Goal: Task Accomplishment & Management: Use online tool/utility

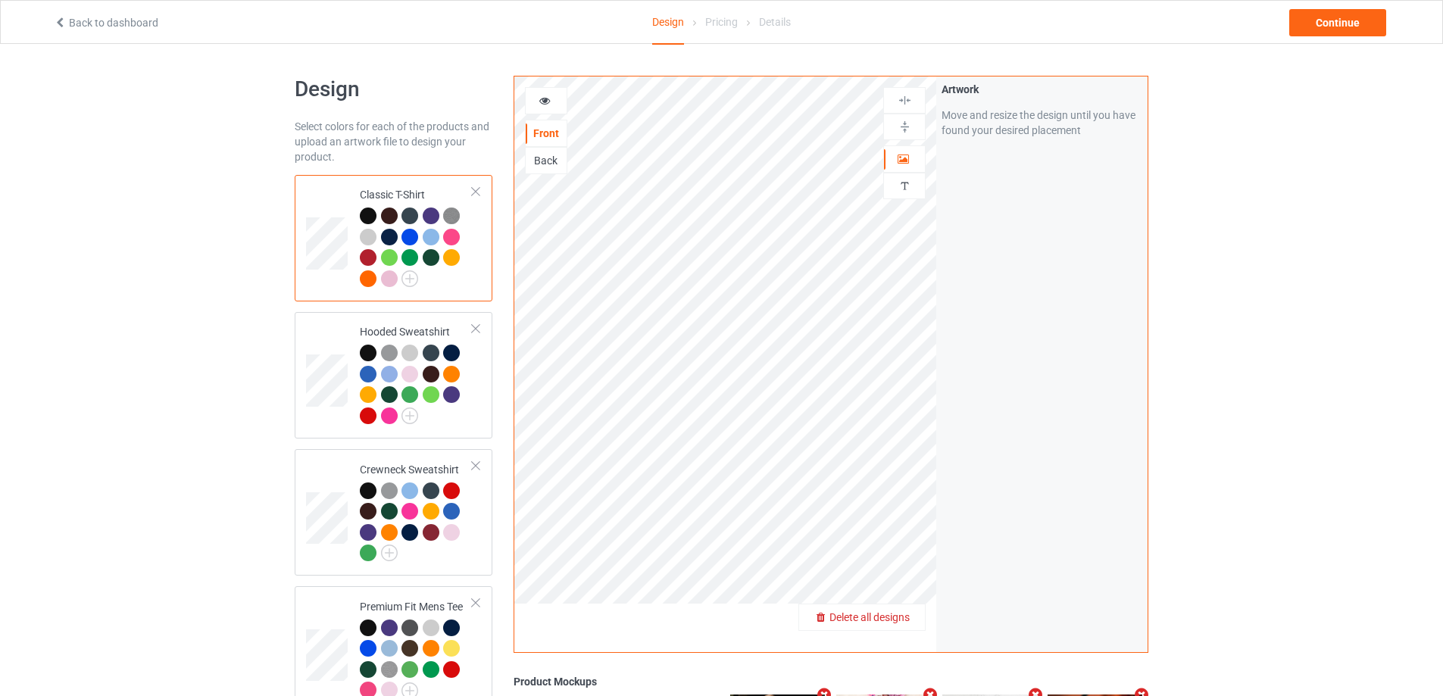
click at [909, 613] on span "Delete all designs" at bounding box center [869, 617] width 80 height 12
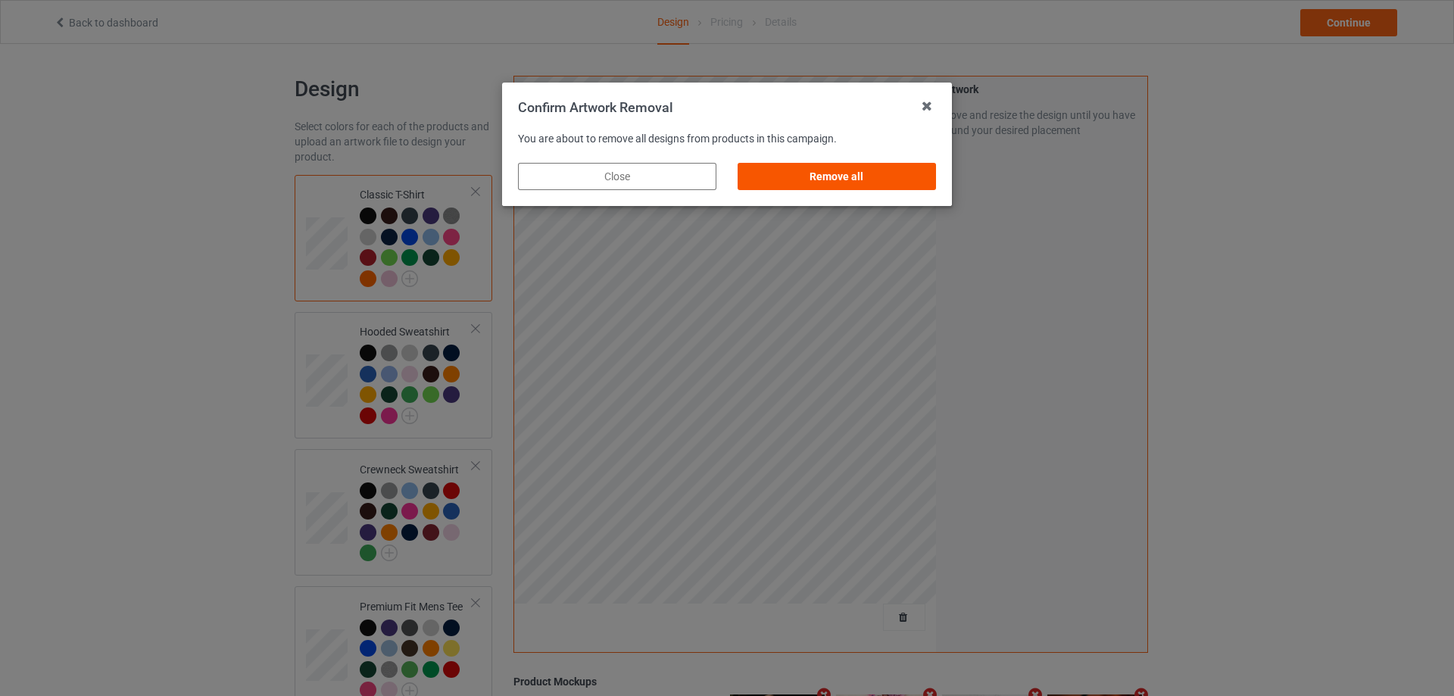
click at [840, 176] on div "Remove all" at bounding box center [837, 176] width 198 height 27
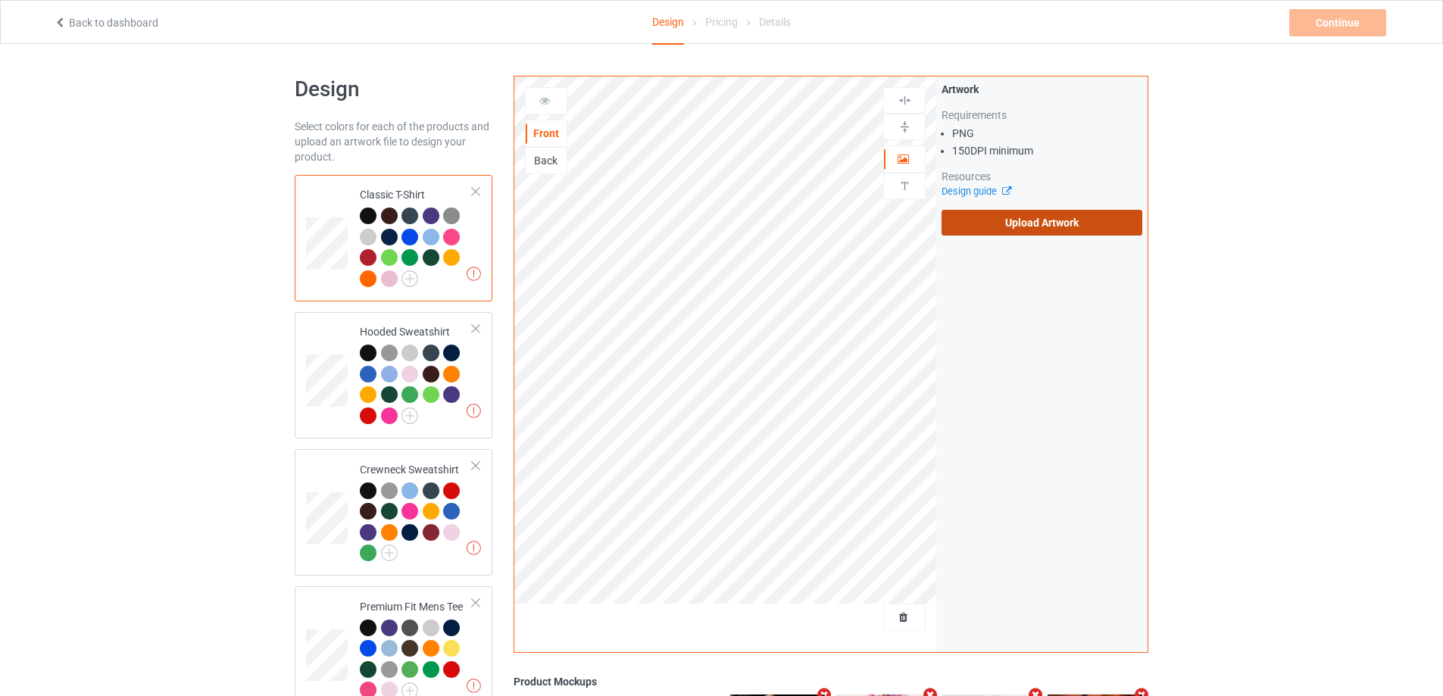
click at [986, 232] on label "Upload Artwork" at bounding box center [1041, 223] width 201 height 26
click at [0, 0] on input "Upload Artwork" at bounding box center [0, 0] width 0 height 0
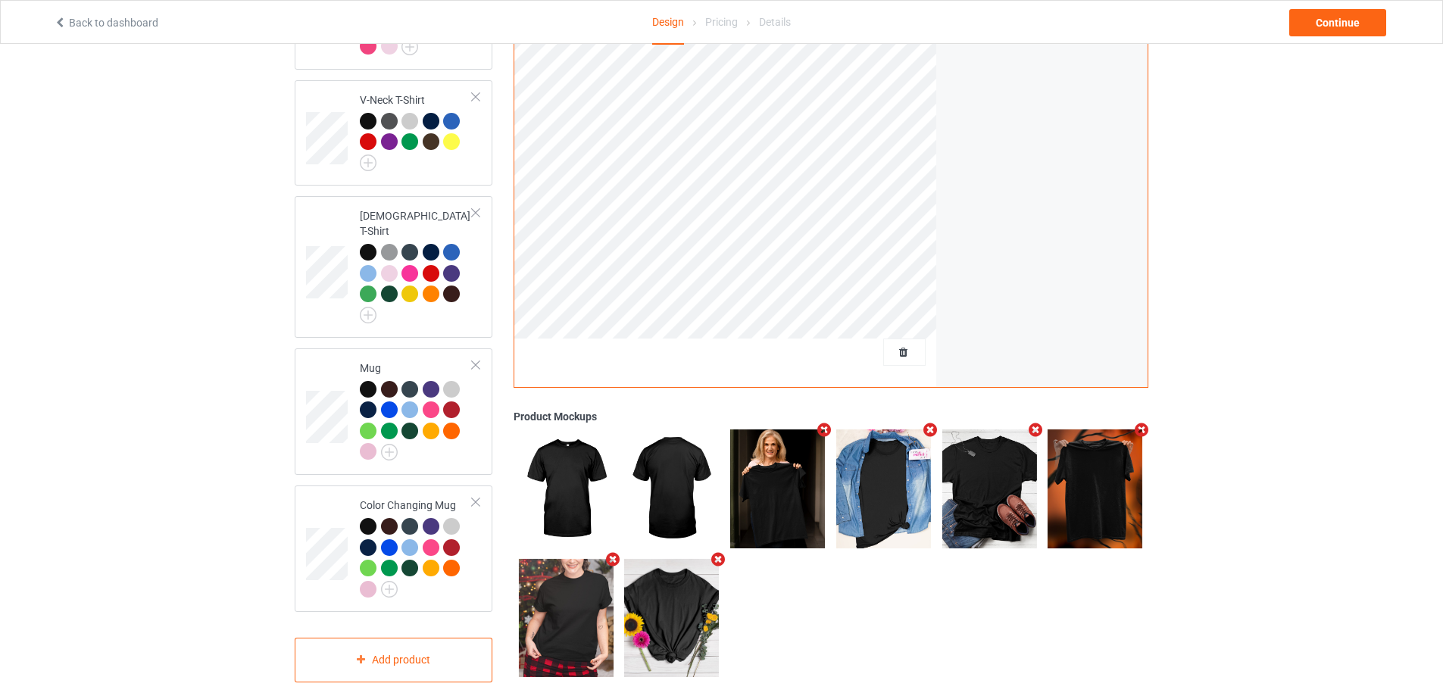
scroll to position [647, 0]
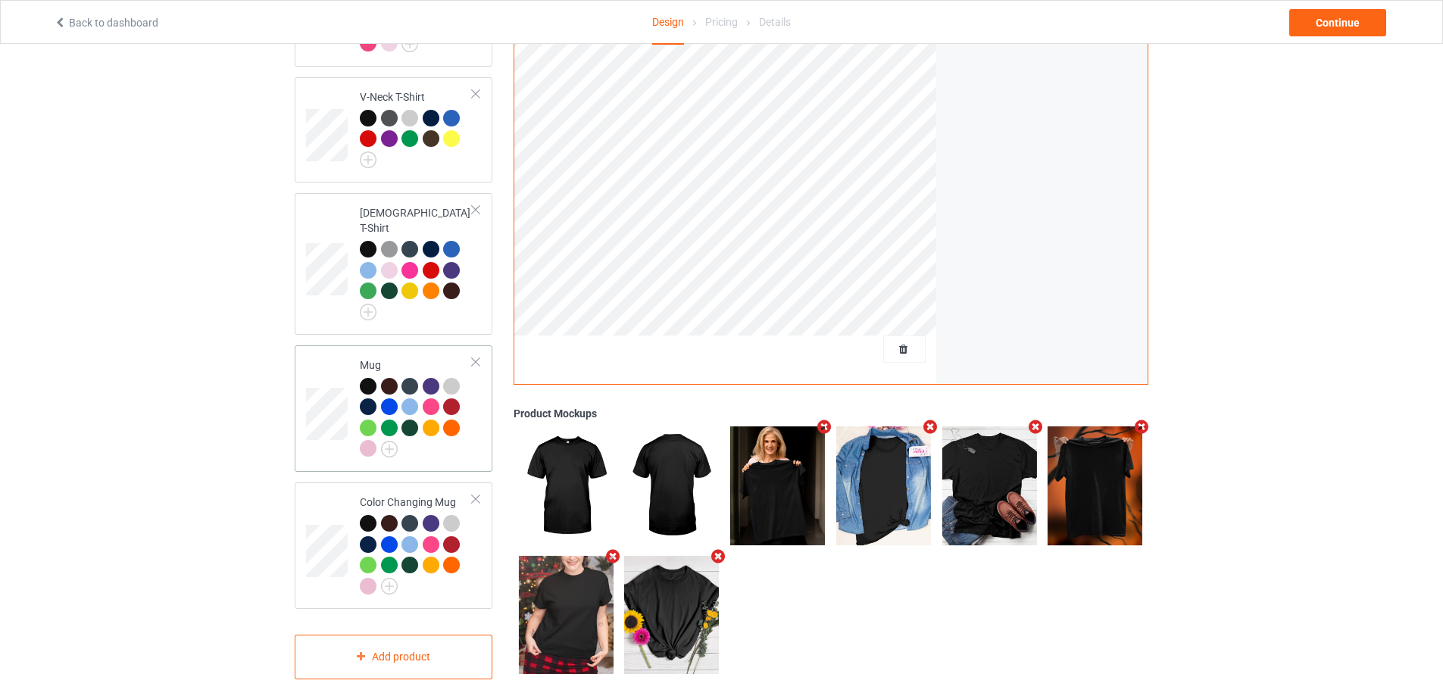
click at [448, 451] on div "Mug" at bounding box center [394, 408] width 198 height 126
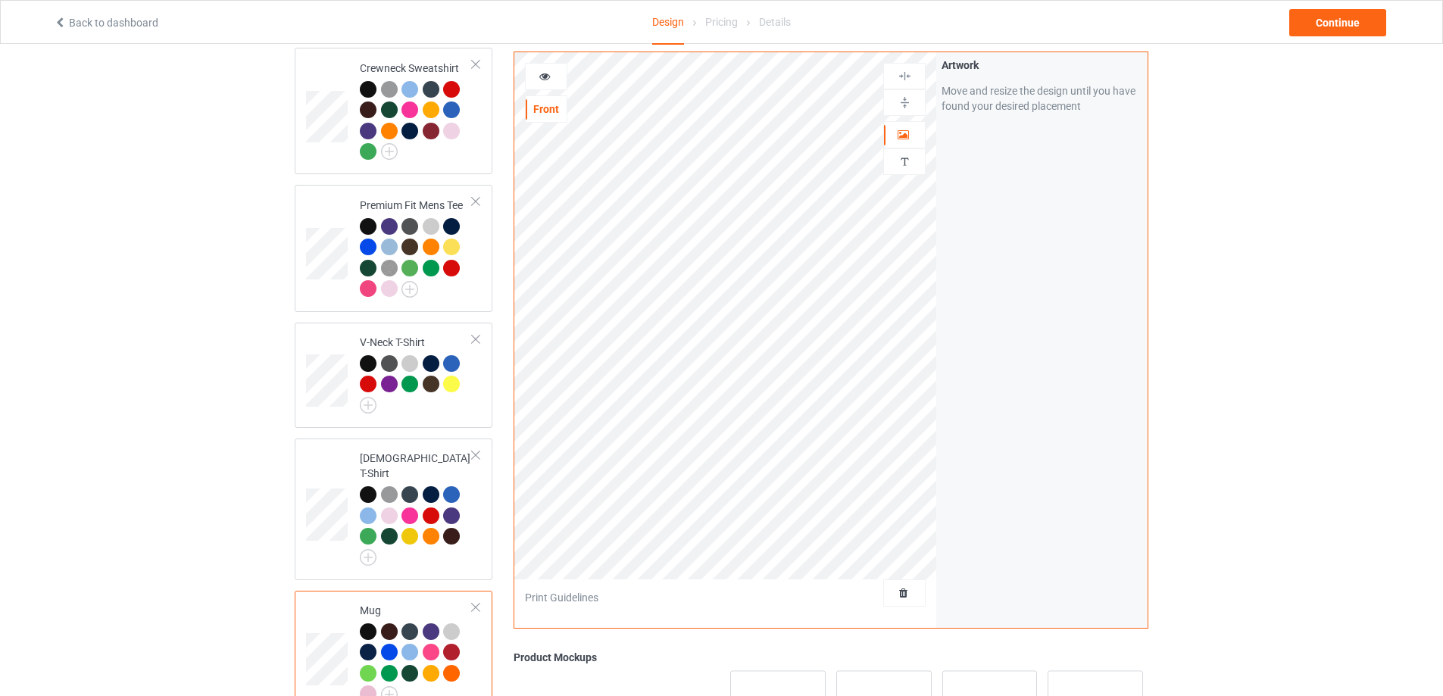
scroll to position [344, 0]
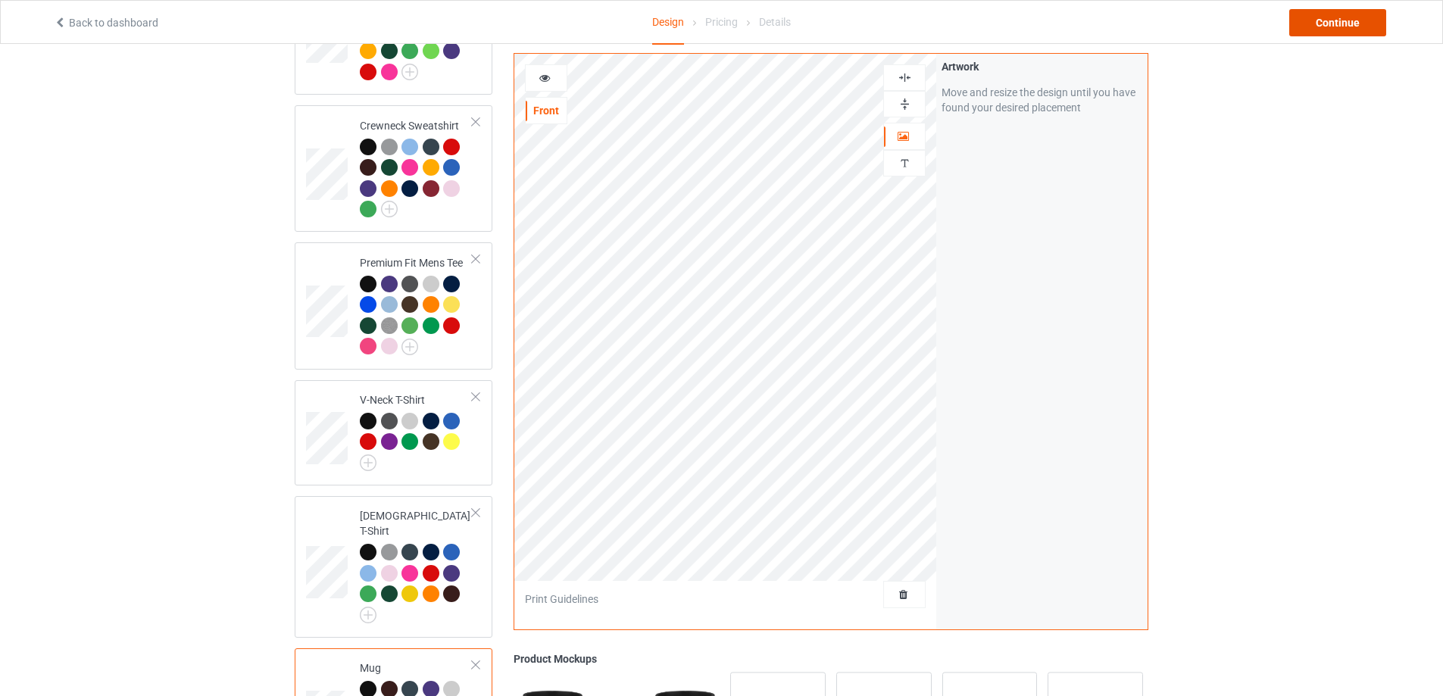
click at [1340, 24] on div "Continue" at bounding box center [1337, 22] width 97 height 27
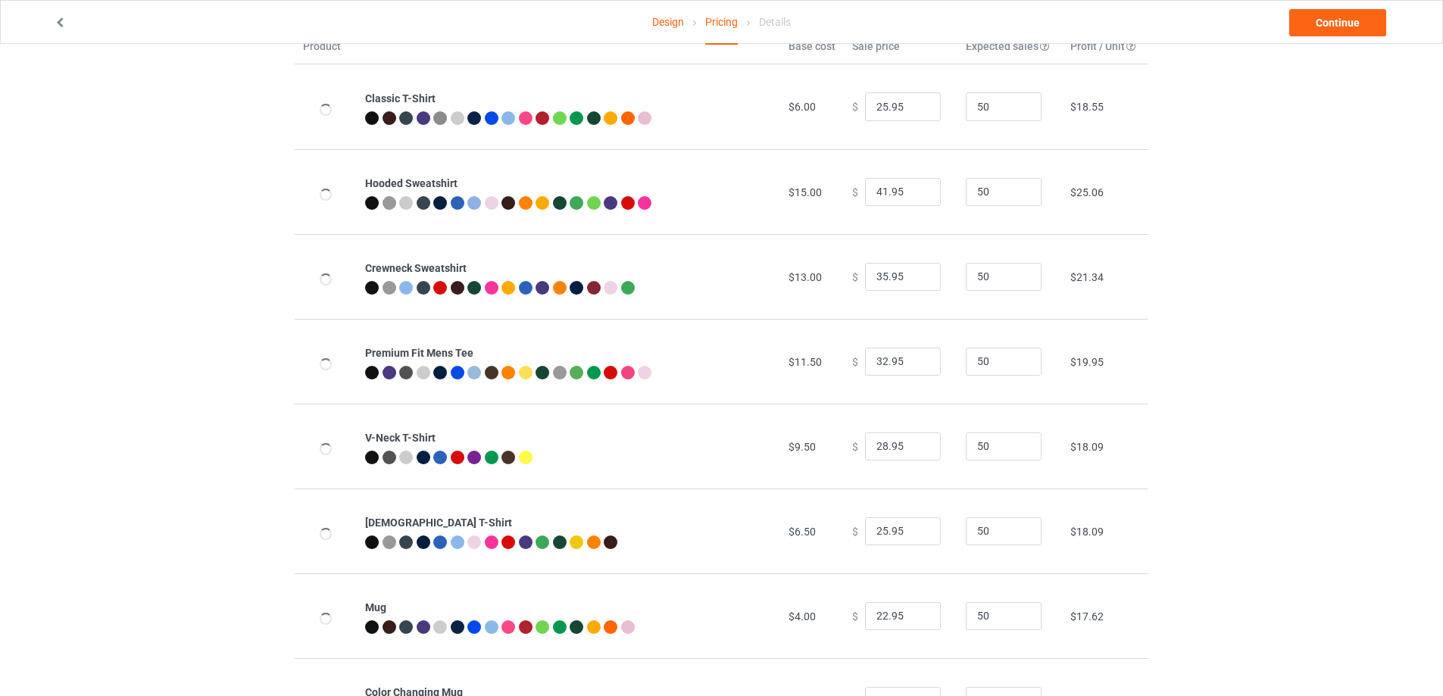
scroll to position [164, 0]
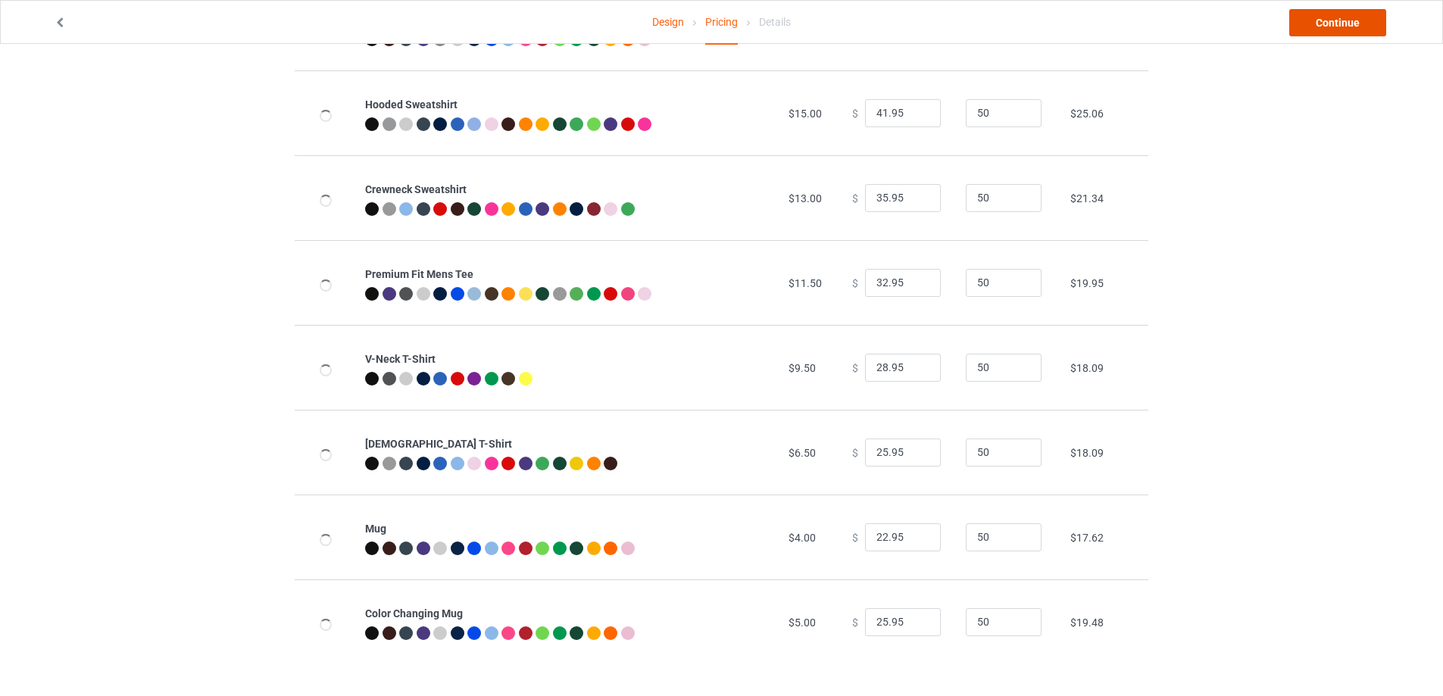
click at [1323, 28] on link "Continue" at bounding box center [1337, 22] width 97 height 27
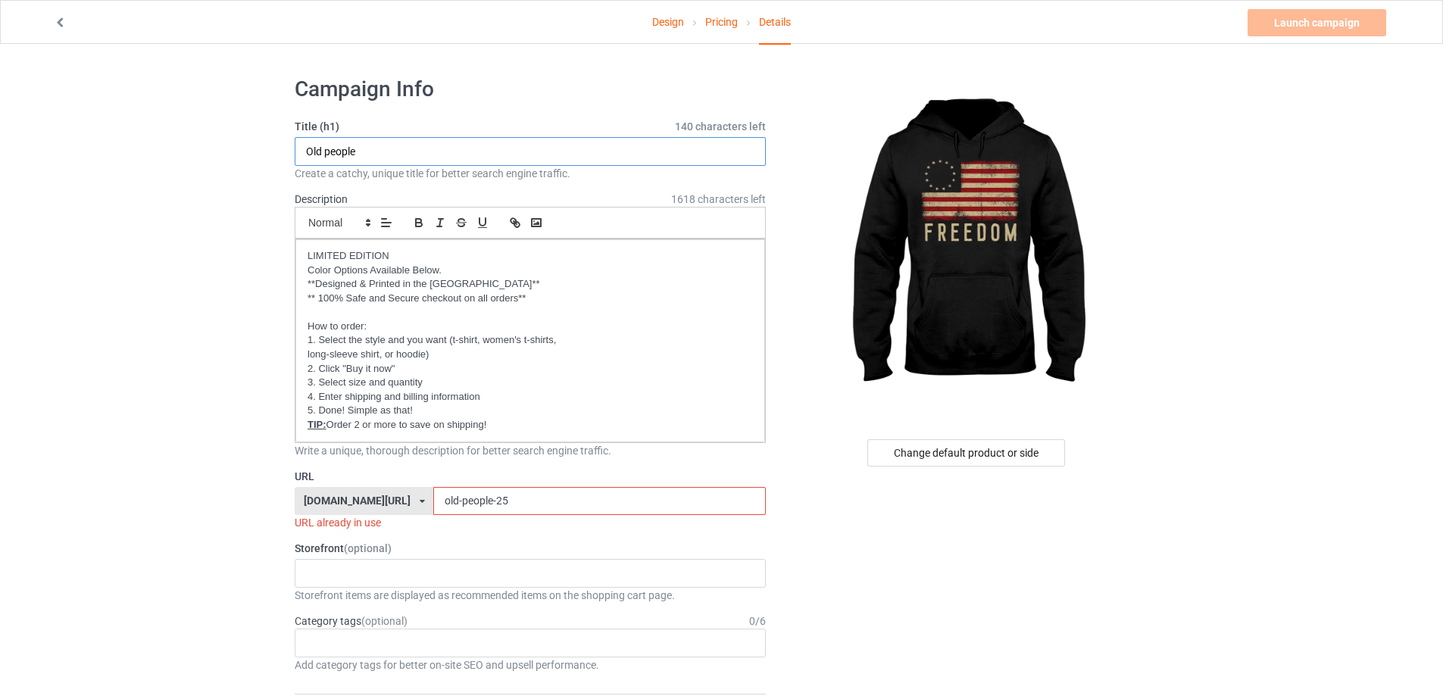
drag, startPoint x: 403, startPoint y: 152, endPoint x: 192, endPoint y: 147, distance: 211.3
type input "Freedom"
drag, startPoint x: 519, startPoint y: 509, endPoint x: 213, endPoint y: 488, distance: 307.4
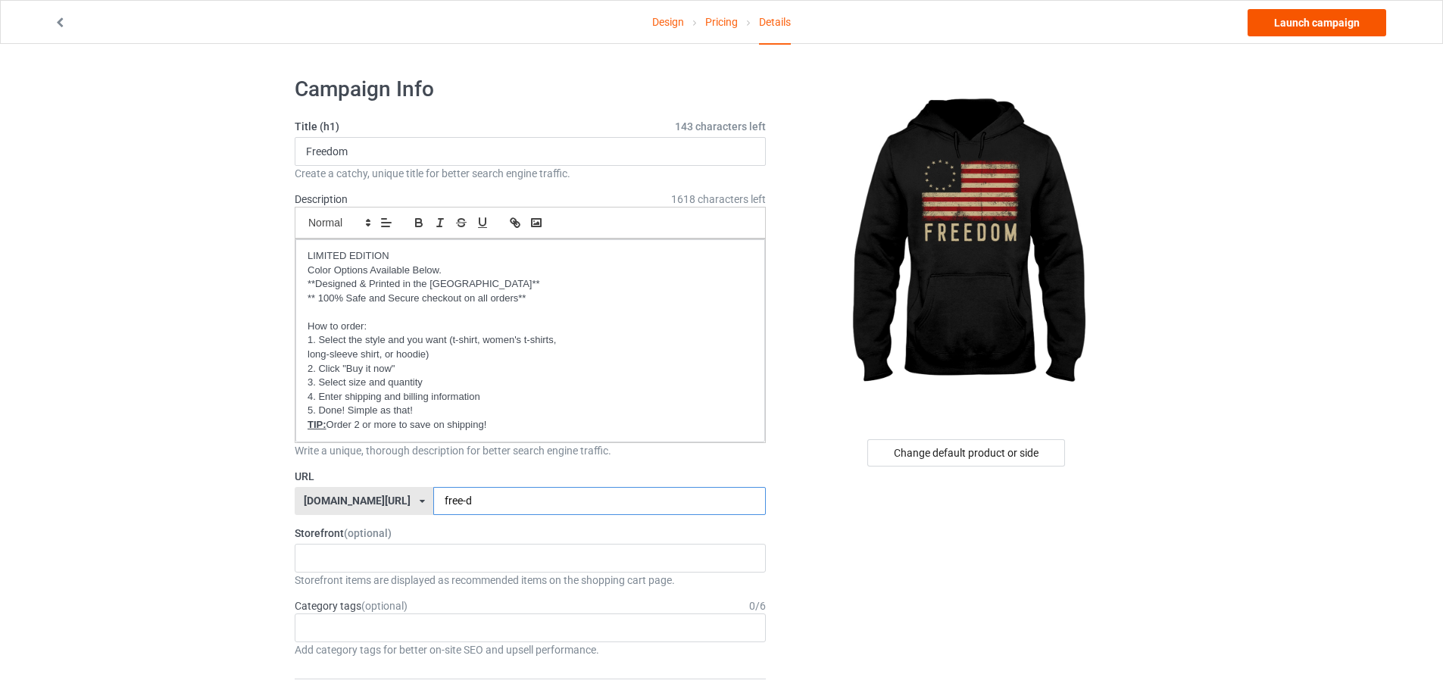
type input "free-d"
click at [1299, 27] on link "Launch campaign" at bounding box center [1316, 22] width 139 height 27
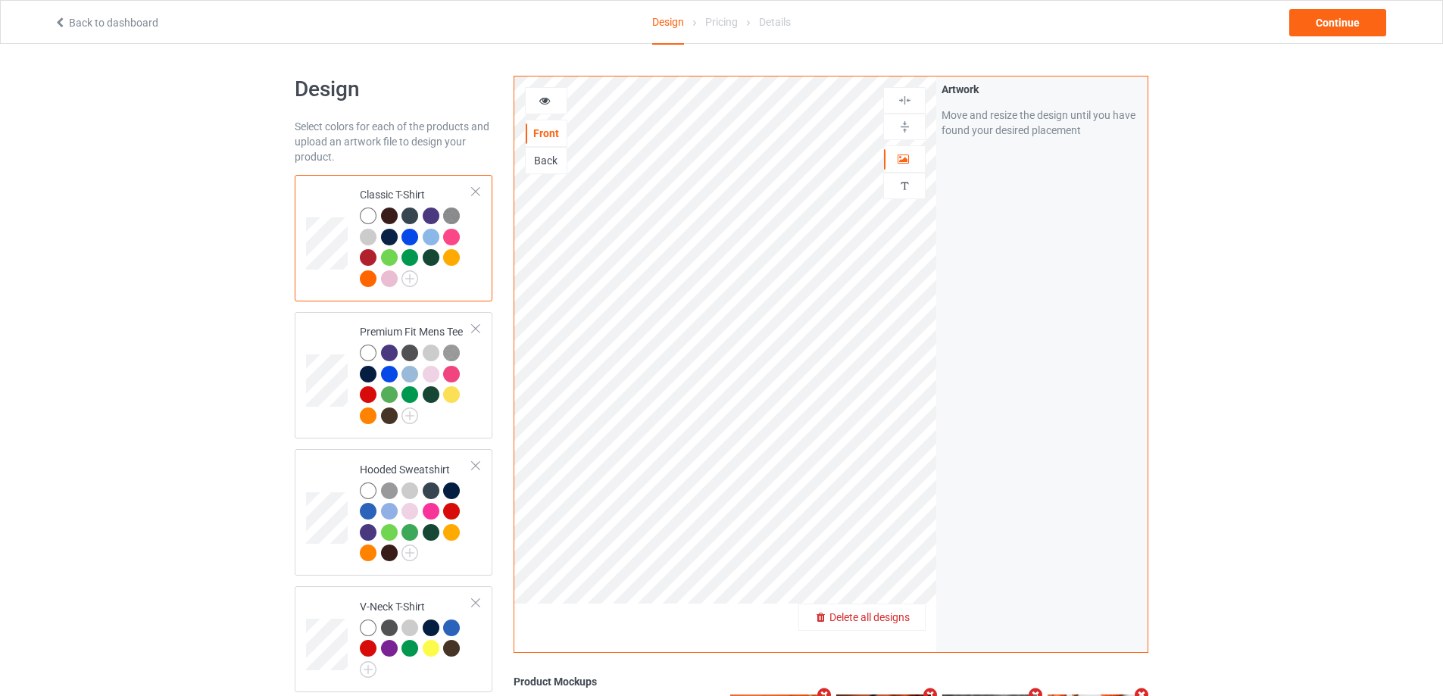
click at [896, 618] on span "Delete all designs" at bounding box center [869, 617] width 80 height 12
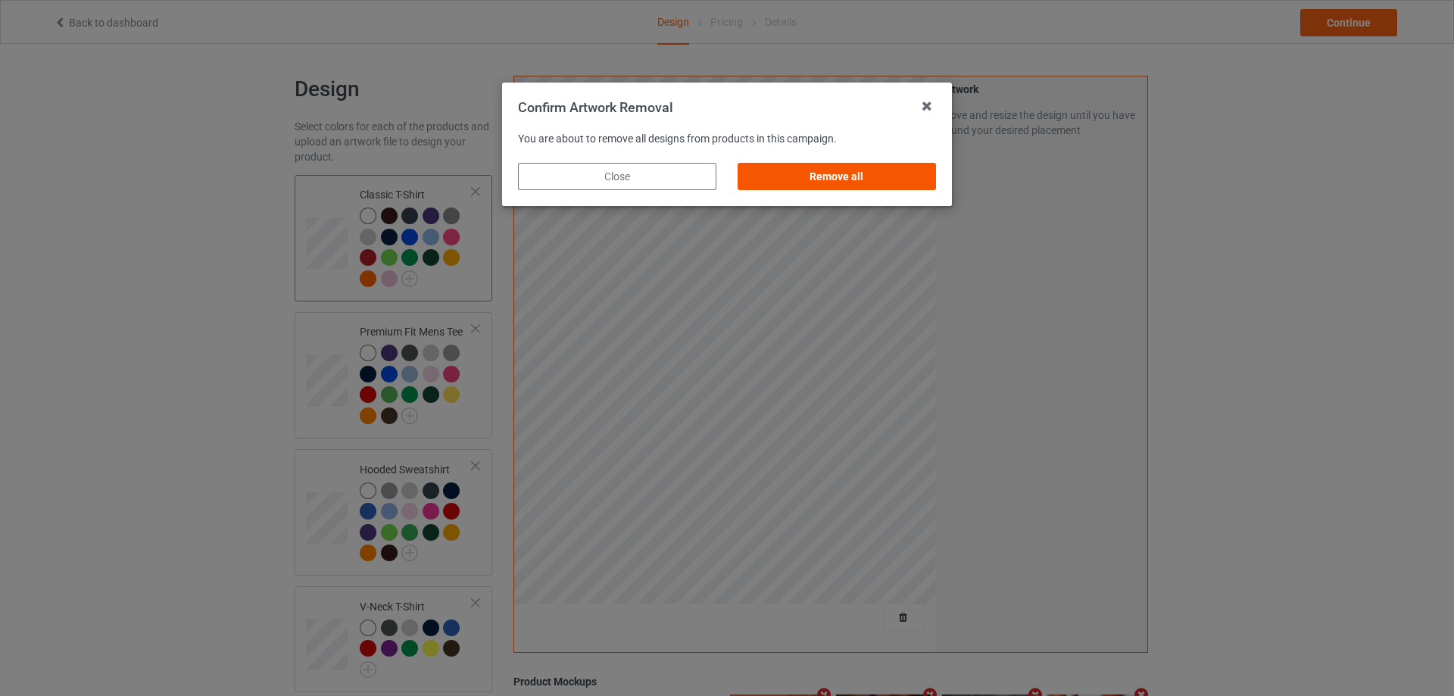
click at [824, 172] on div "Remove all" at bounding box center [837, 176] width 198 height 27
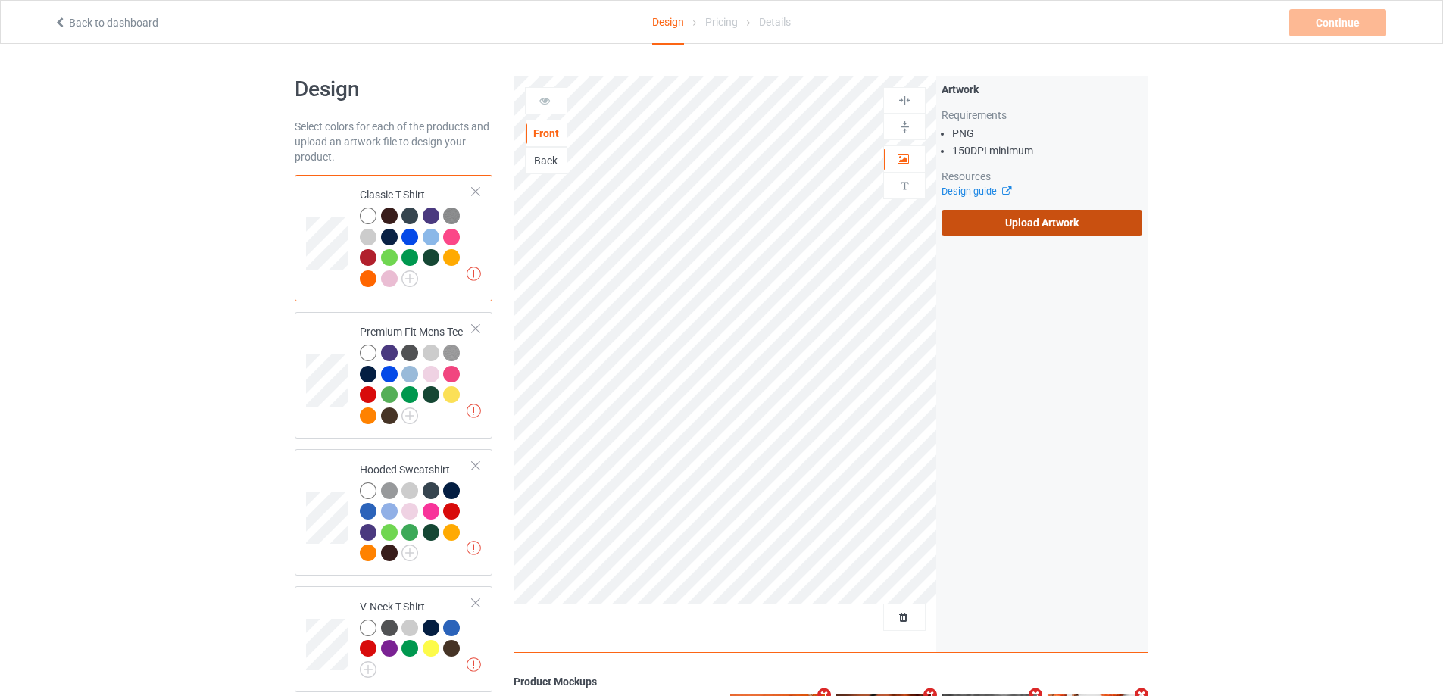
click at [1000, 213] on label "Upload Artwork" at bounding box center [1041, 223] width 201 height 26
click at [0, 0] on input "Upload Artwork" at bounding box center [0, 0] width 0 height 0
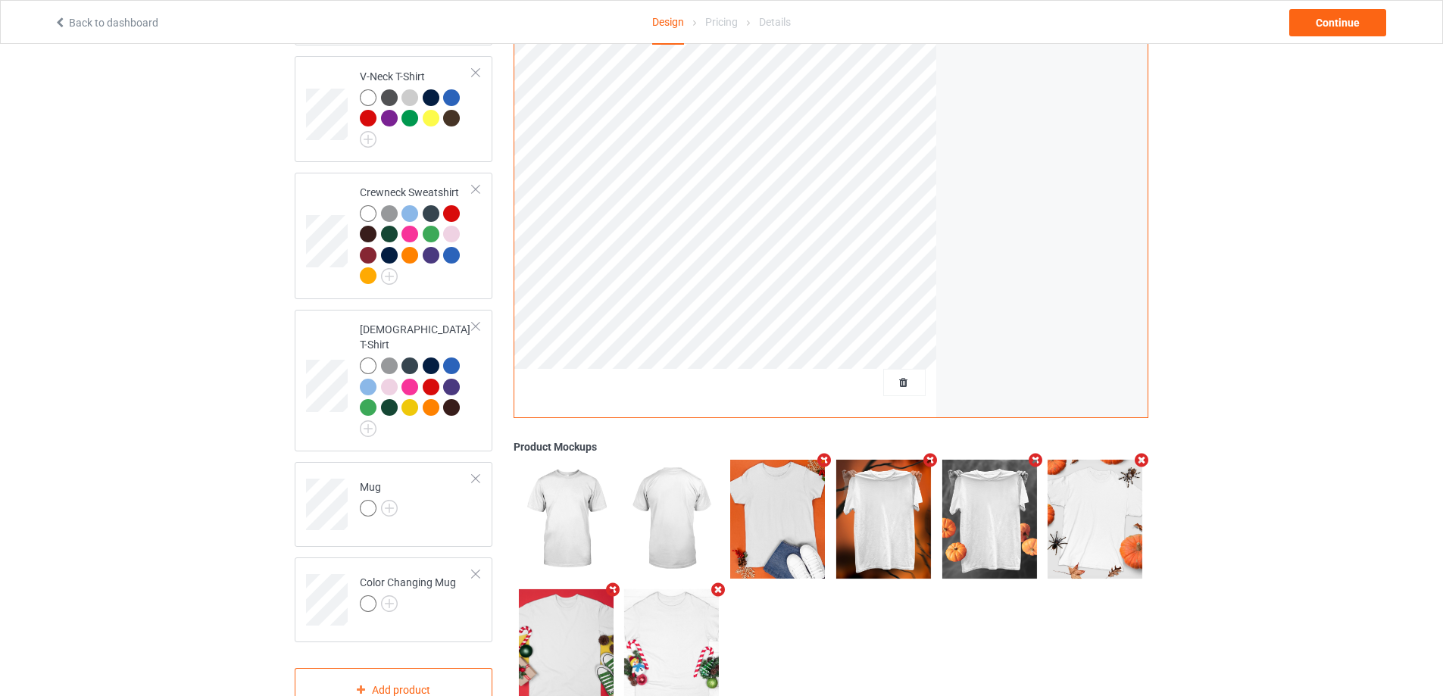
scroll to position [563, 0]
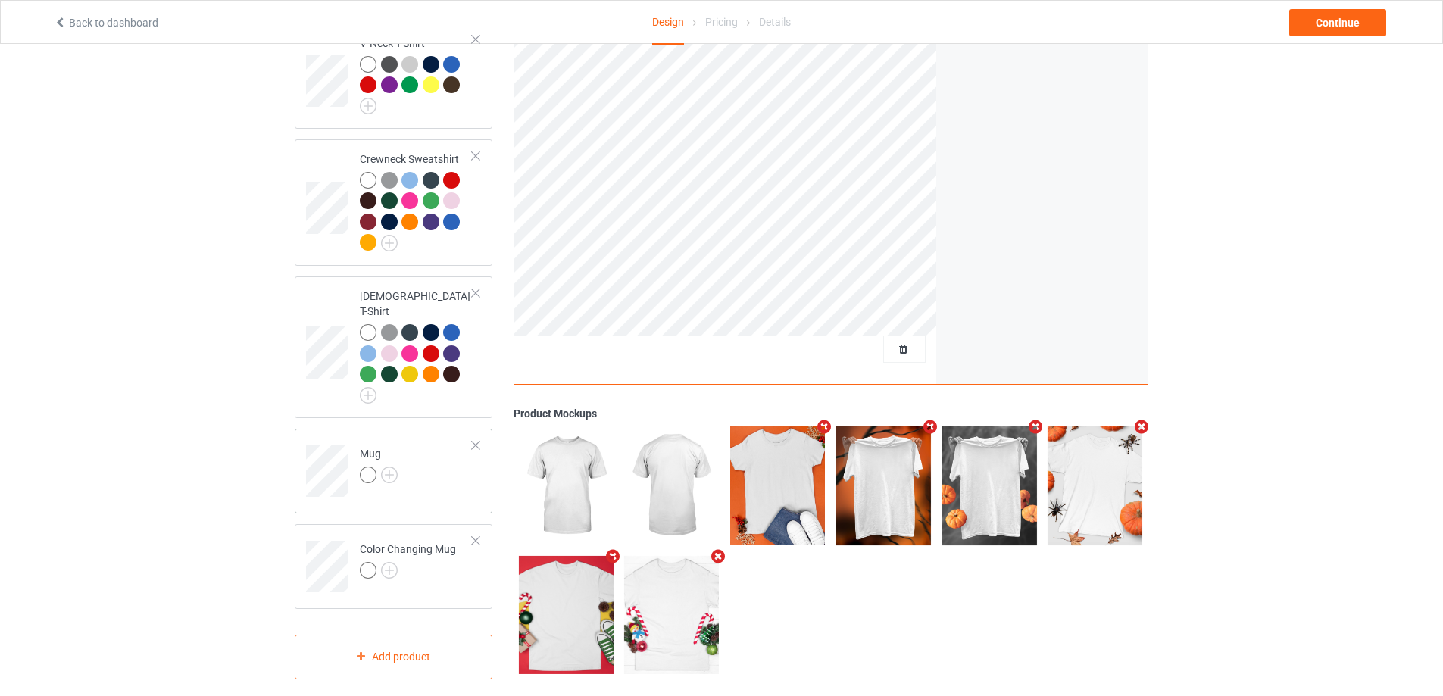
click at [452, 454] on td "Mug" at bounding box center [415, 466] width 129 height 63
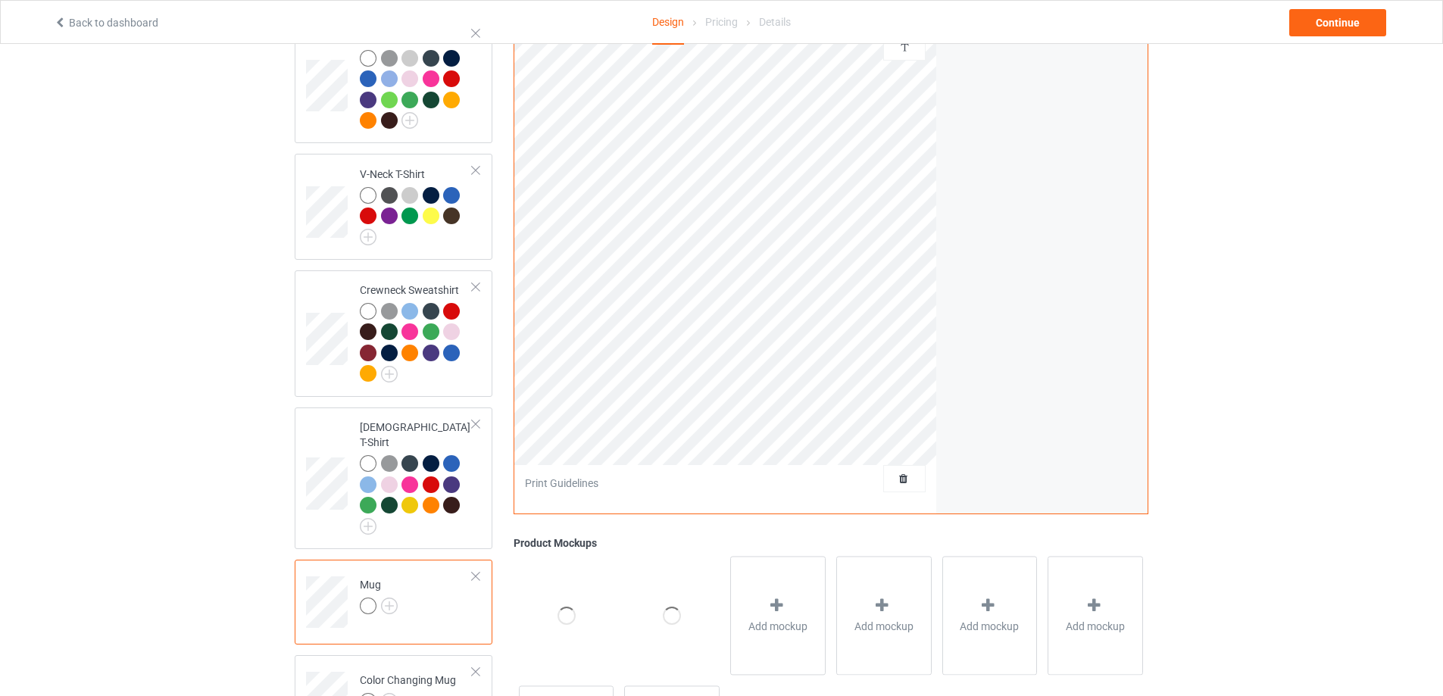
scroll to position [260, 0]
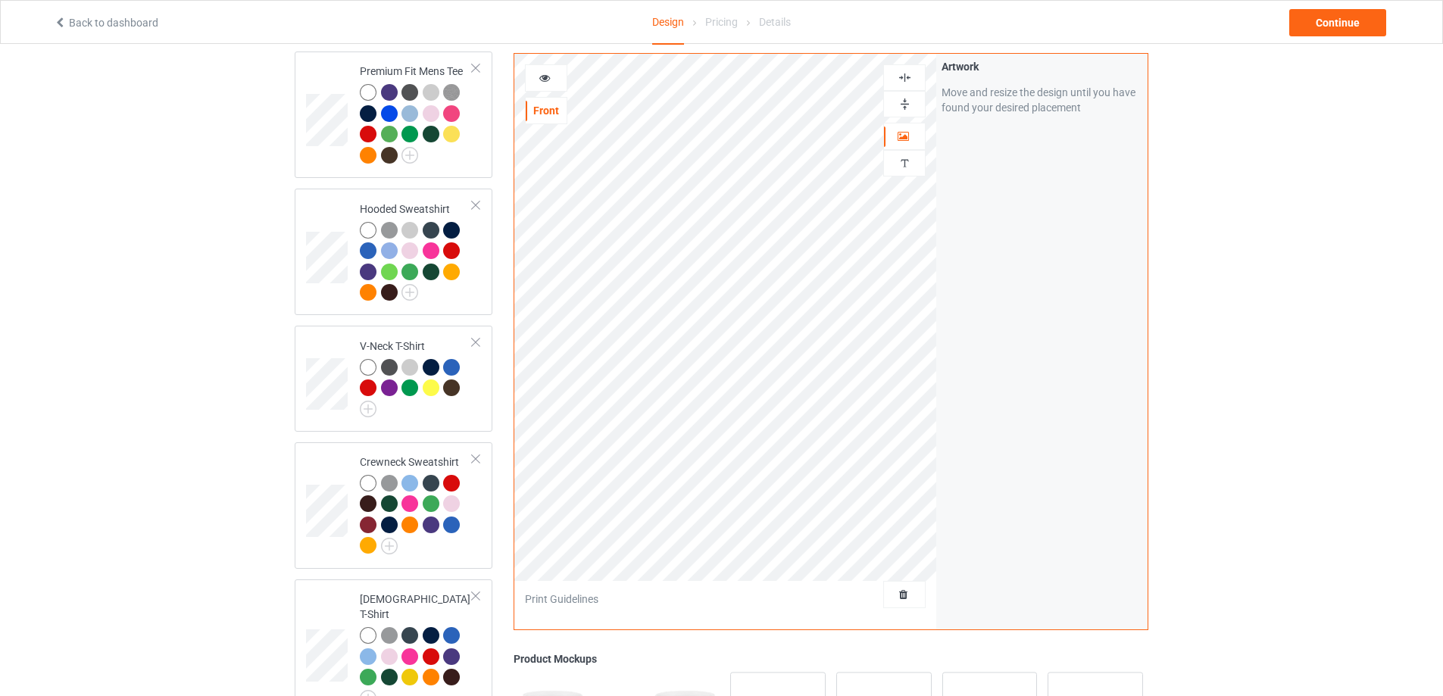
click at [900, 106] on img at bounding box center [904, 104] width 14 height 14
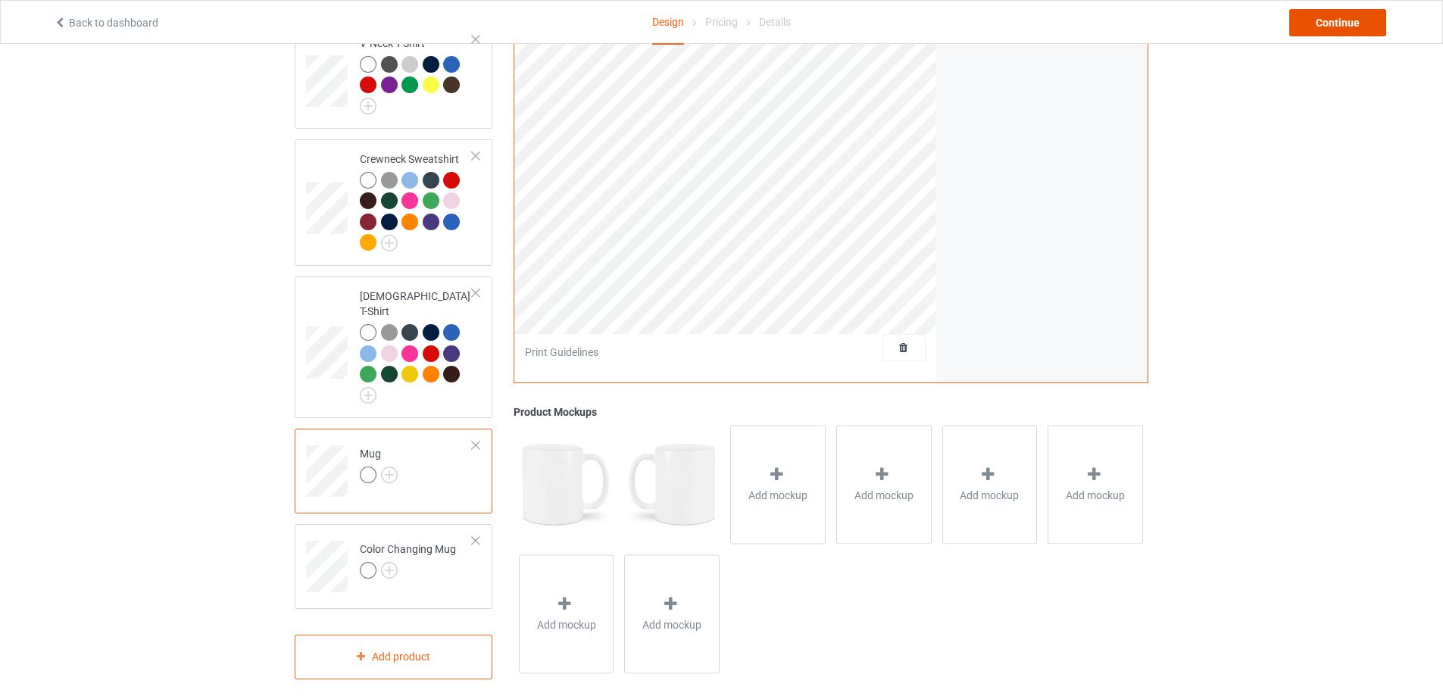
click at [1327, 25] on div "Continue" at bounding box center [1337, 22] width 97 height 27
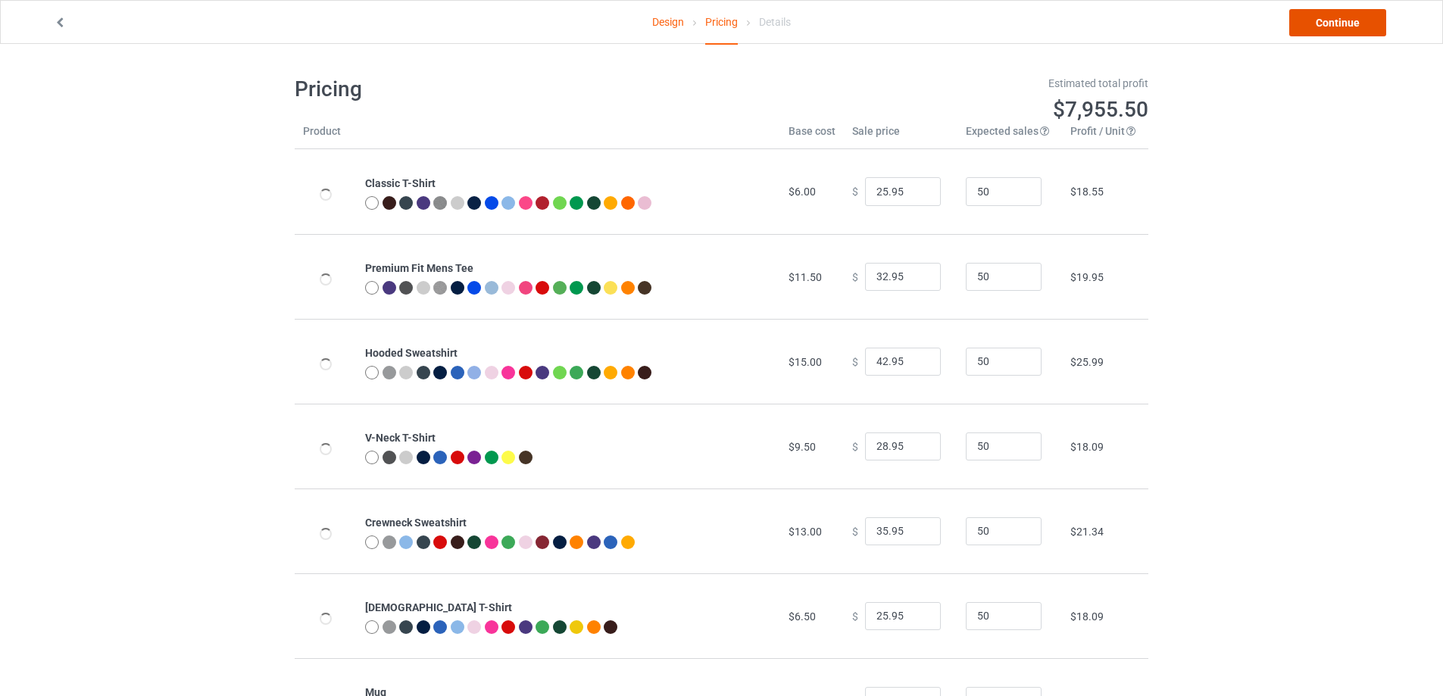
click at [1327, 27] on link "Continue" at bounding box center [1337, 22] width 97 height 27
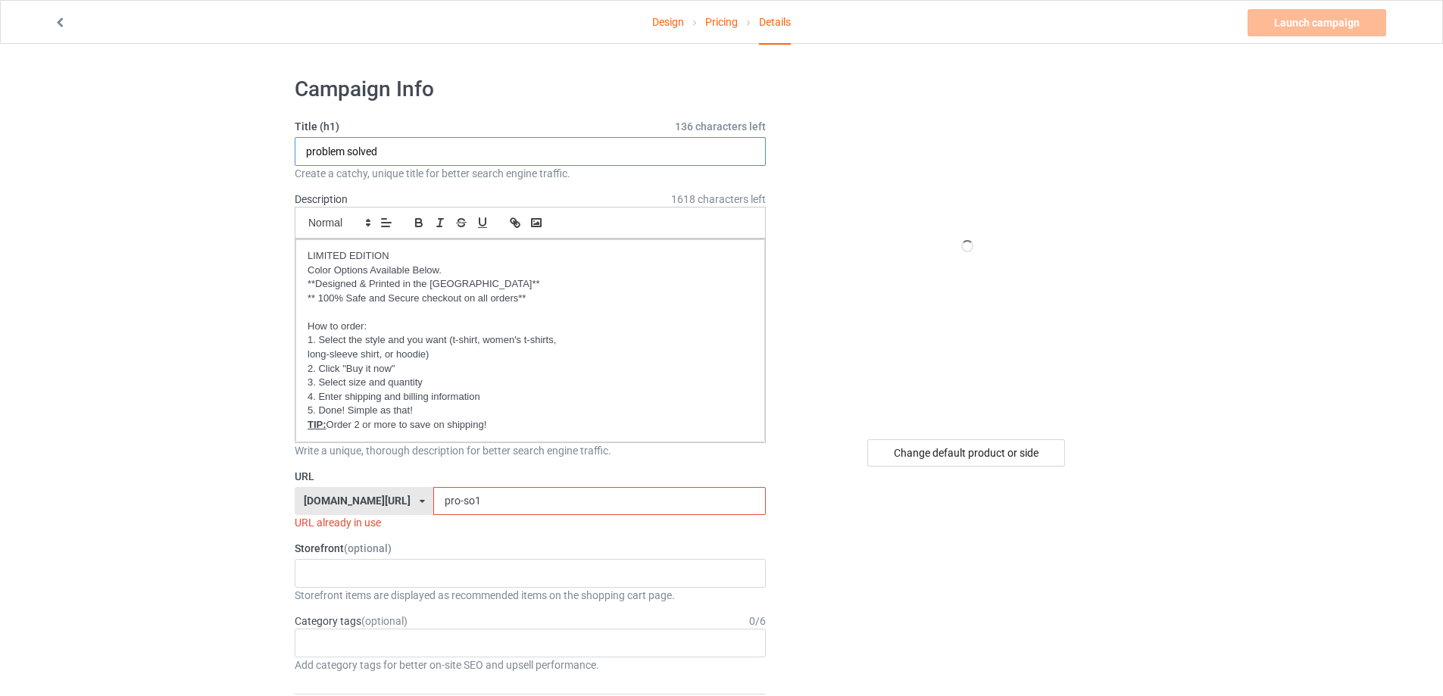
drag, startPoint x: 407, startPoint y: 152, endPoint x: 287, endPoint y: 151, distance: 119.6
type input "FREEDOM"
drag, startPoint x: 494, startPoint y: 491, endPoint x: 376, endPoint y: 501, distance: 118.5
click at [379, 501] on div "gift4family.com/ gift4family.com/ homely-gift.com/ homely-gift1960s.com/ teefuf…" at bounding box center [530, 501] width 471 height 29
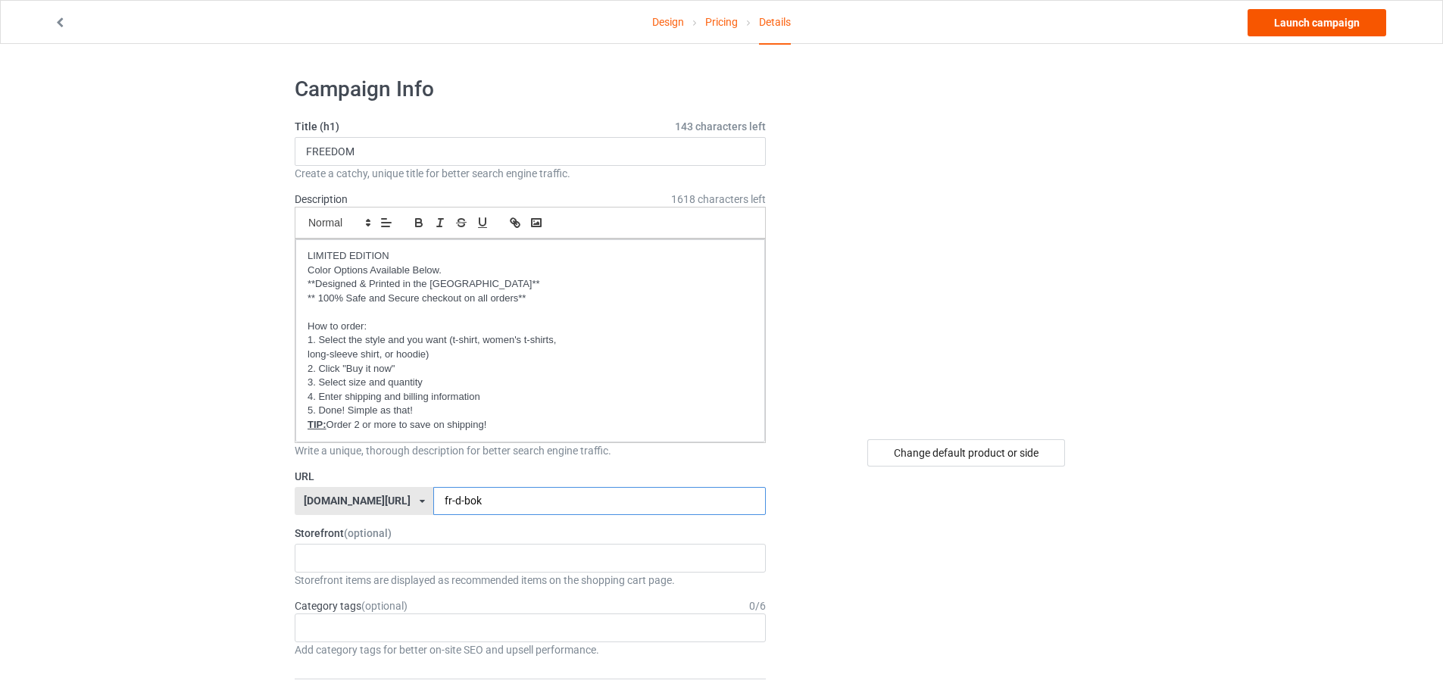
type input "fr-d-bok"
click at [1315, 14] on link "Launch campaign" at bounding box center [1316, 22] width 139 height 27
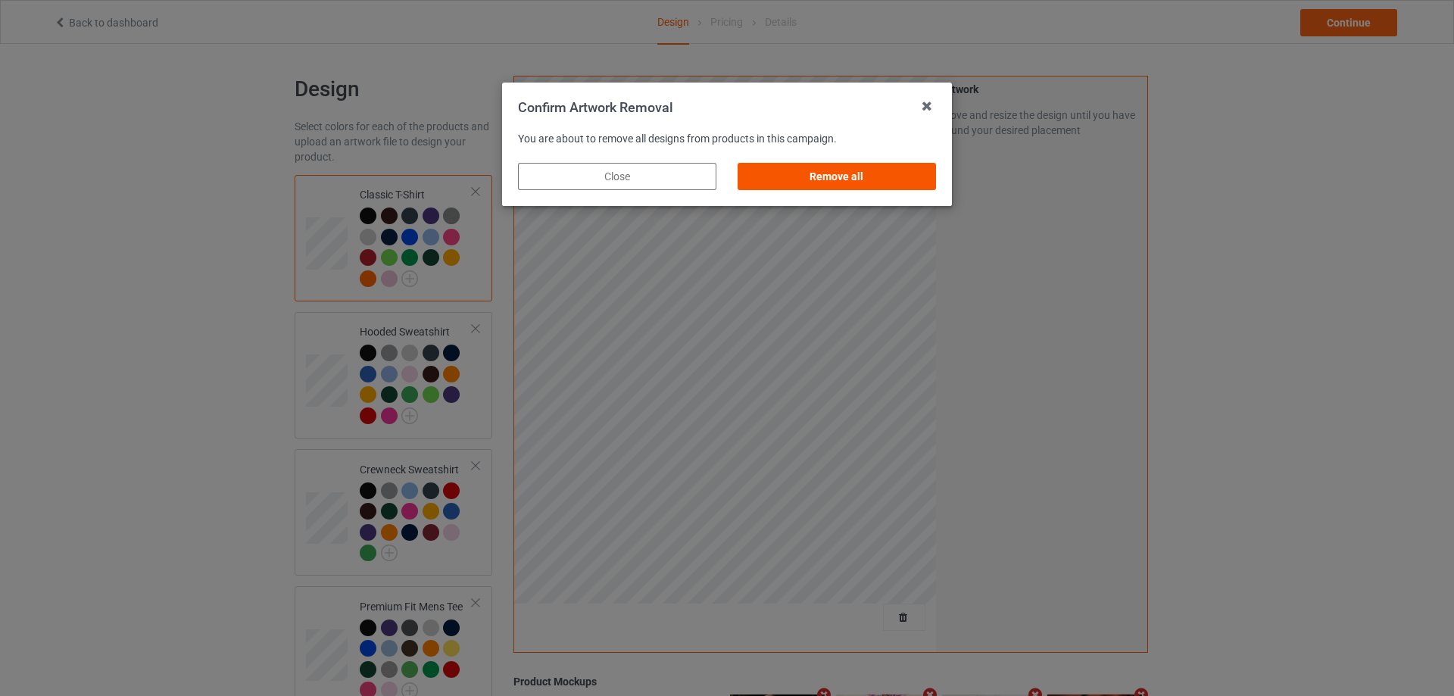
click at [817, 179] on div "Remove all" at bounding box center [837, 176] width 198 height 27
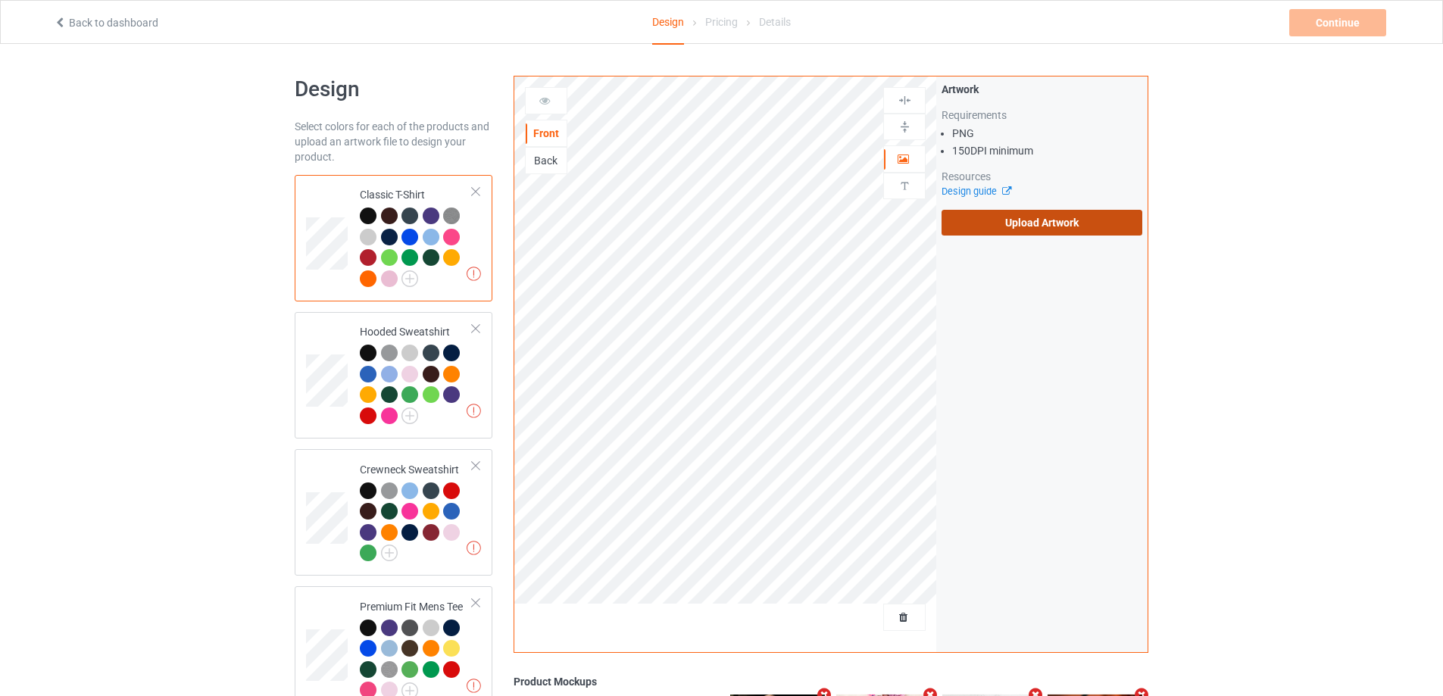
click at [997, 221] on label "Upload Artwork" at bounding box center [1041, 223] width 201 height 26
click at [0, 0] on input "Upload Artwork" at bounding box center [0, 0] width 0 height 0
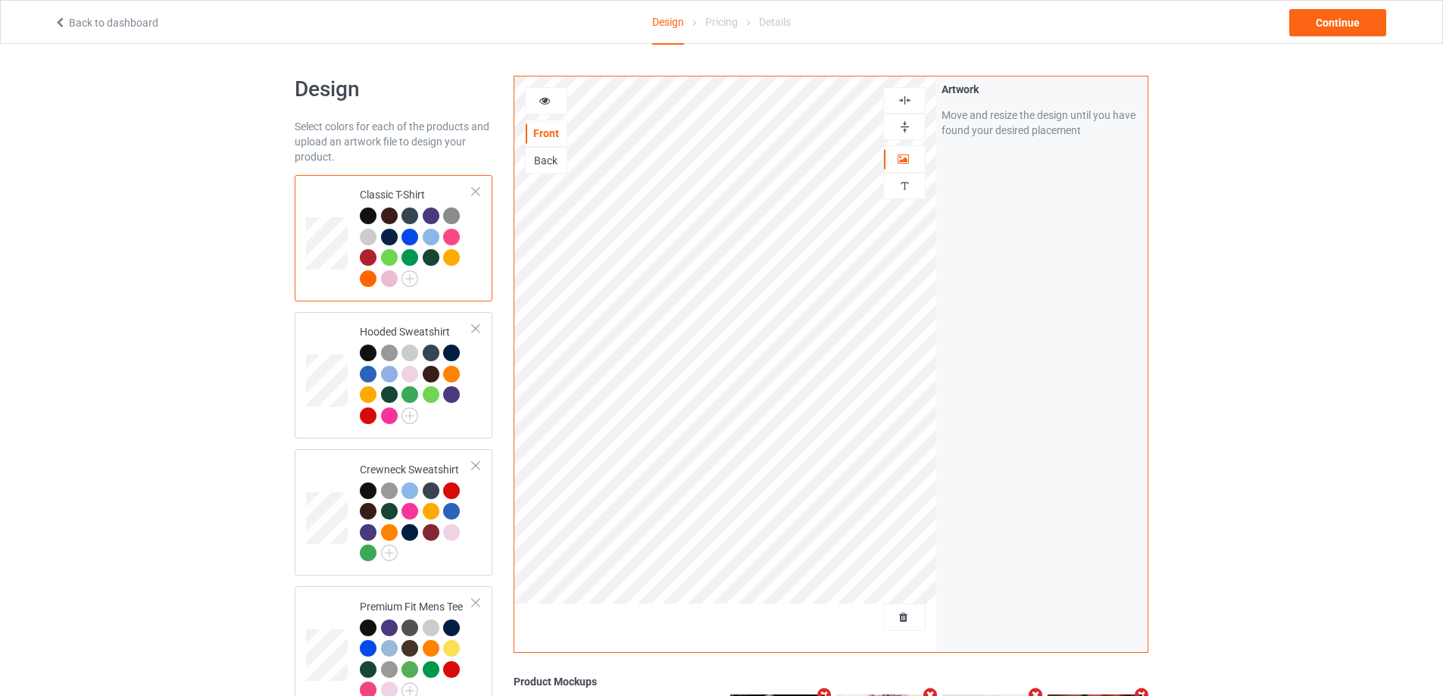
click at [901, 99] on img at bounding box center [904, 100] width 14 height 14
click at [304, 347] on div "Hooded Sweatshirt" at bounding box center [394, 375] width 198 height 126
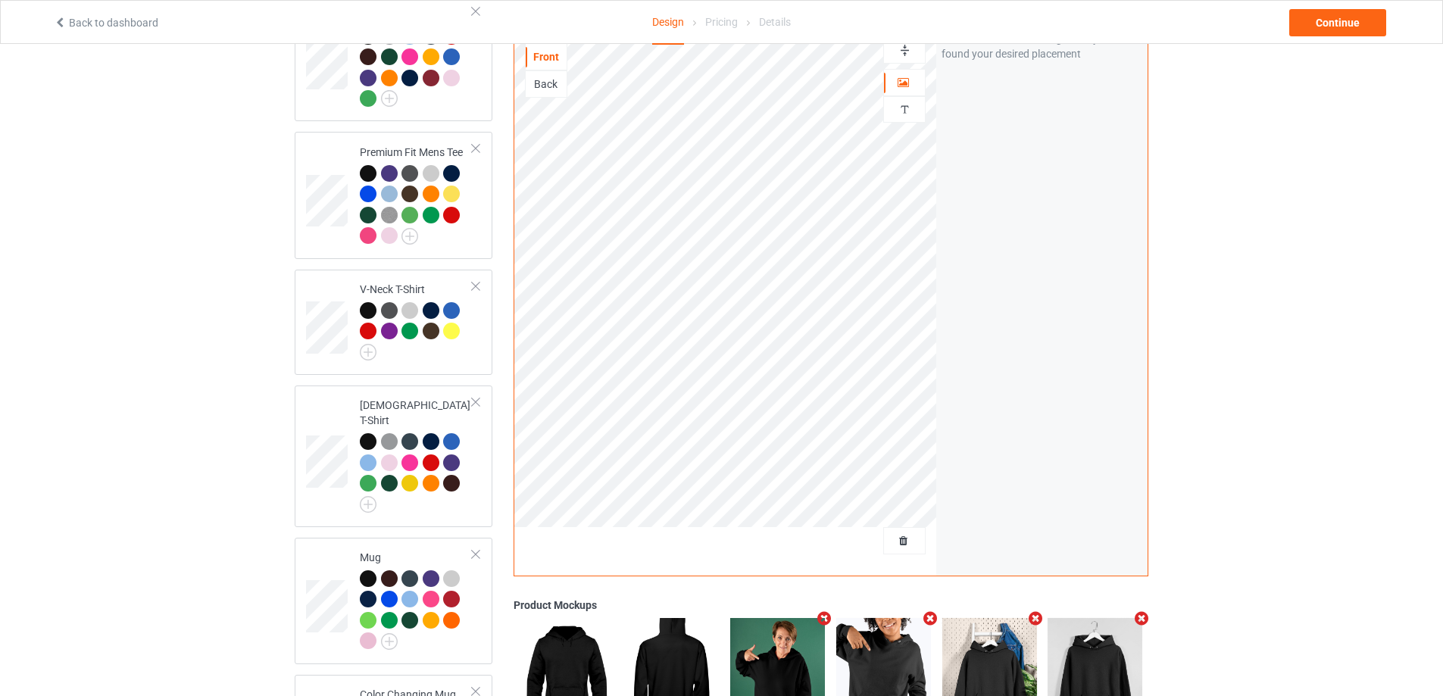
scroll to position [647, 0]
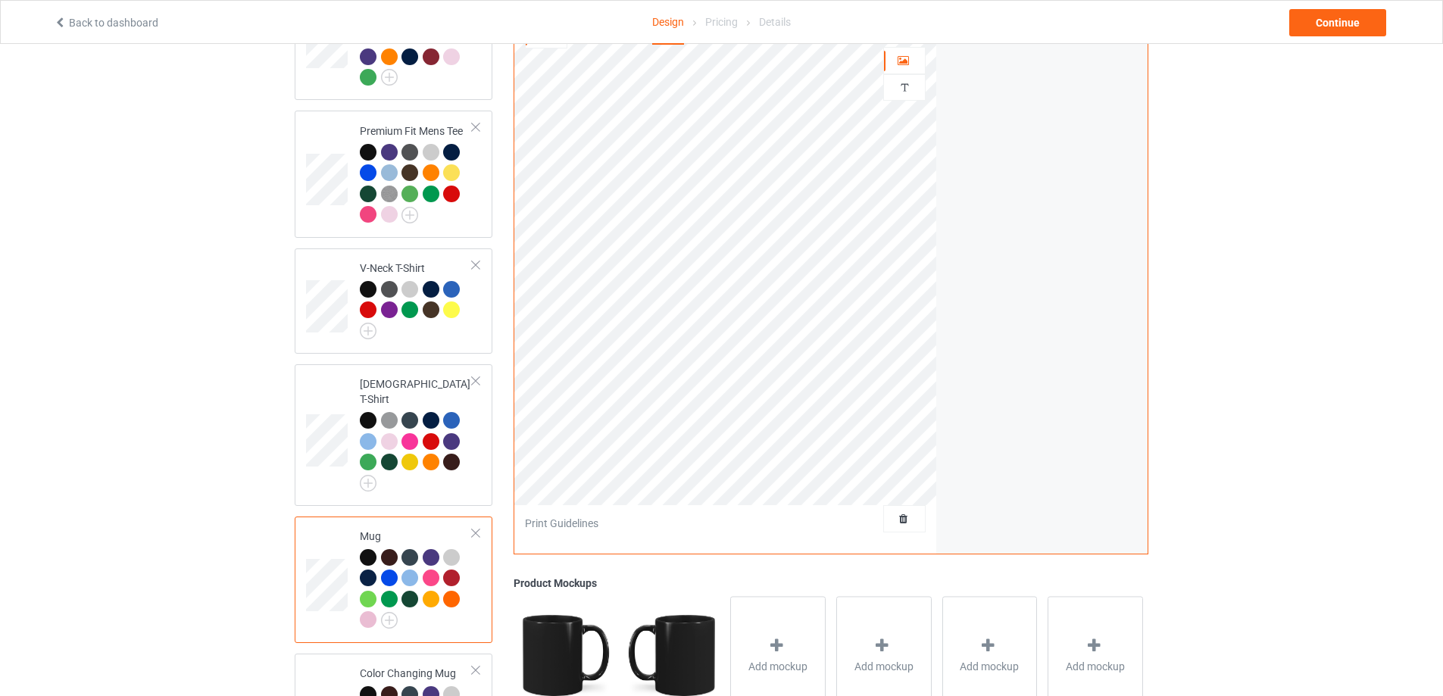
scroll to position [420, 0]
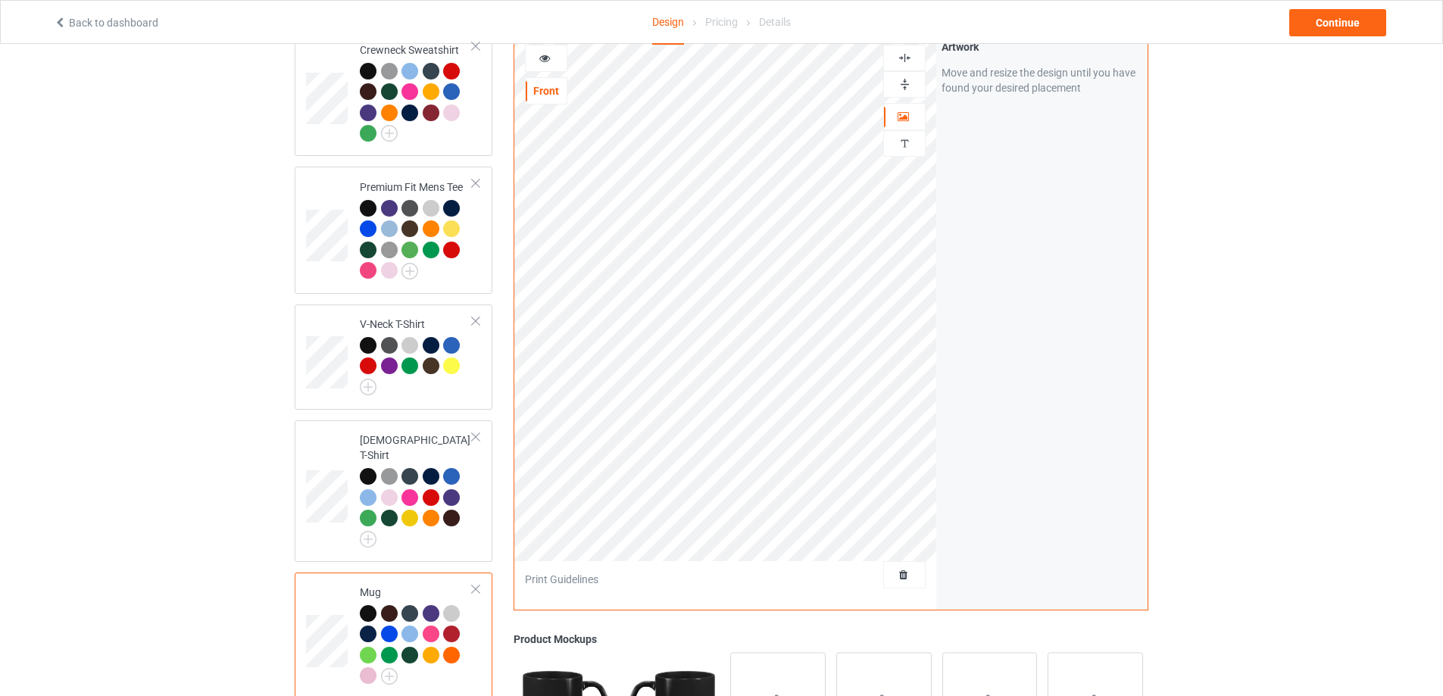
click at [898, 77] on img at bounding box center [904, 84] width 14 height 14
click at [1309, 17] on div "Continue" at bounding box center [1337, 22] width 97 height 27
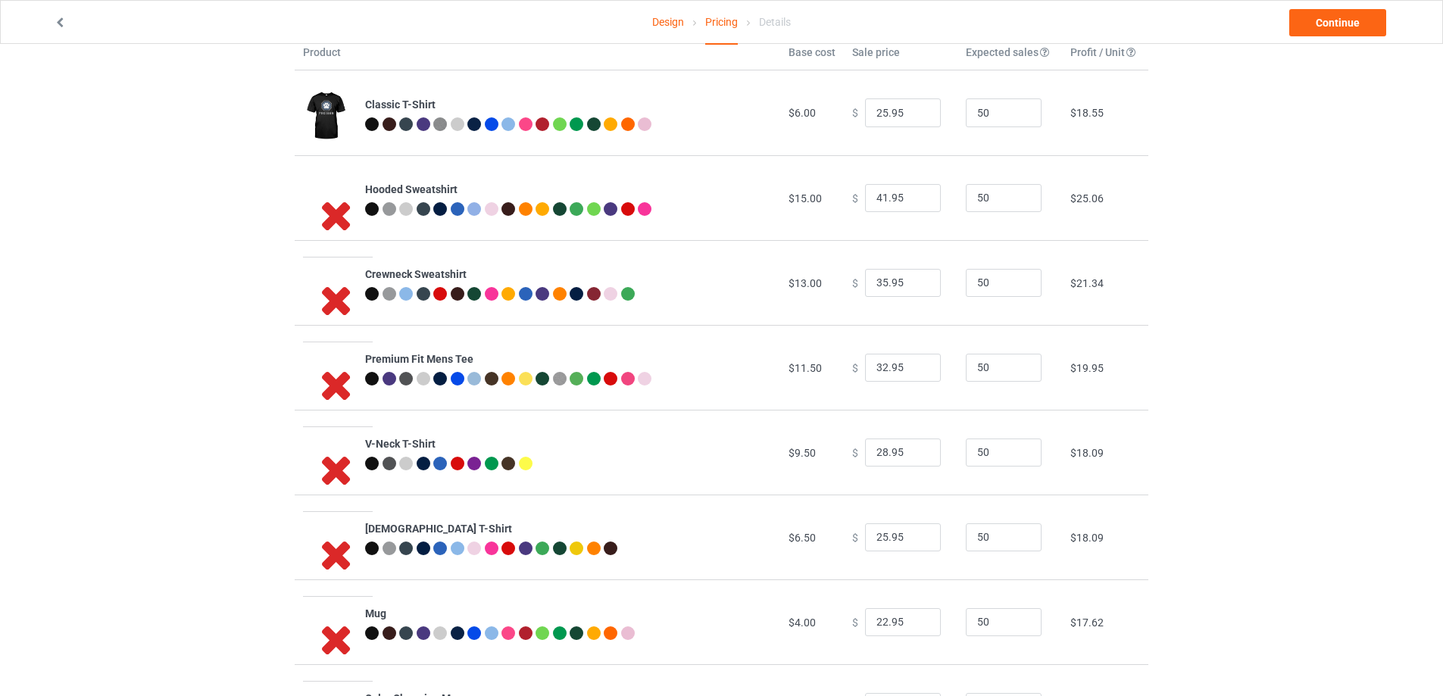
scroll to position [164, 0]
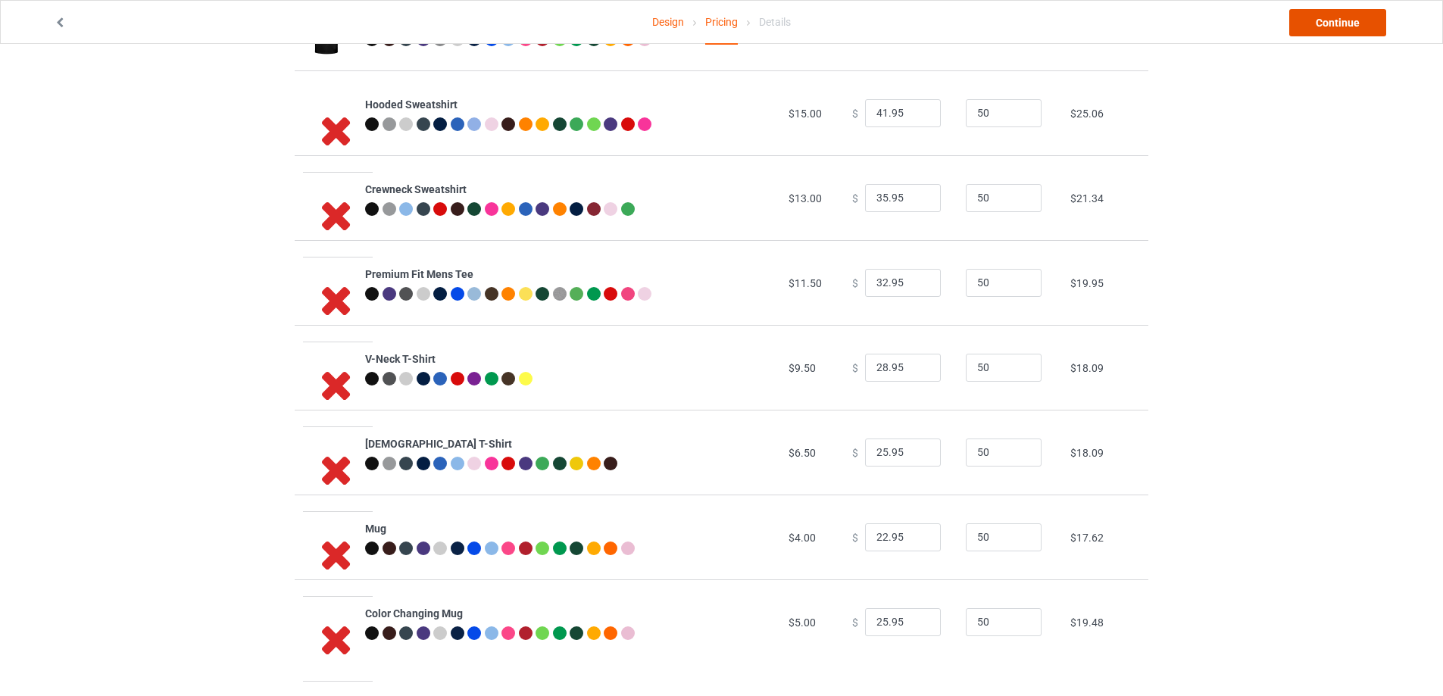
click at [1358, 18] on link "Continue" at bounding box center [1337, 22] width 97 height 27
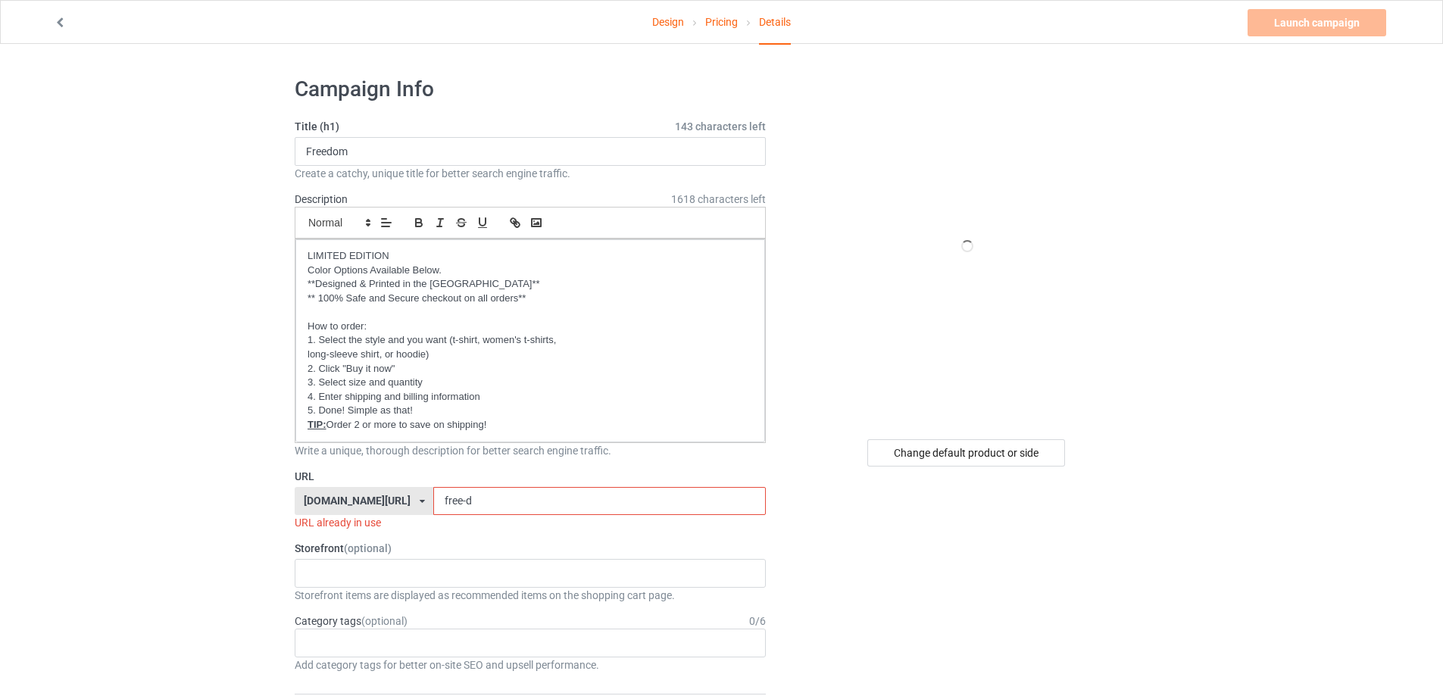
click at [452, 500] on input "free-d" at bounding box center [599, 501] width 332 height 29
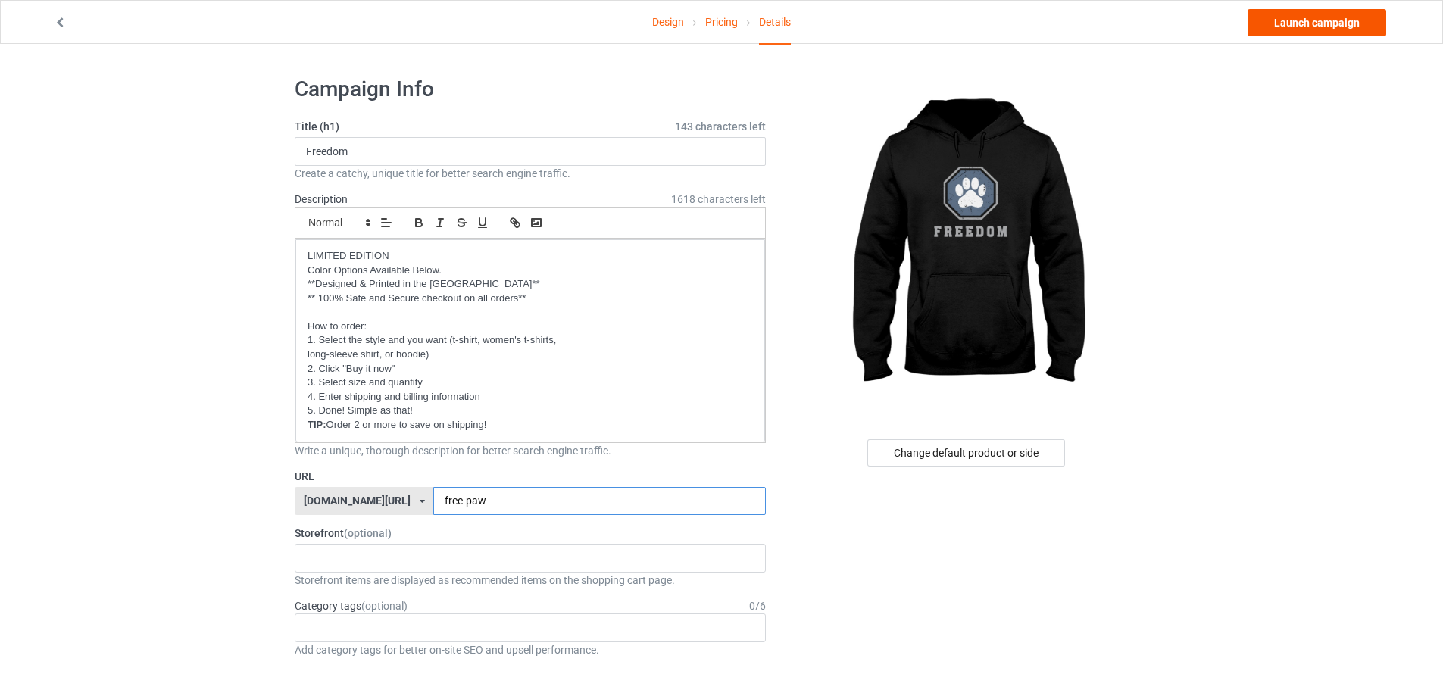
type input "free-paw"
click at [1304, 29] on link "Launch campaign" at bounding box center [1316, 22] width 139 height 27
